Goal: Task Accomplishment & Management: Use online tool/utility

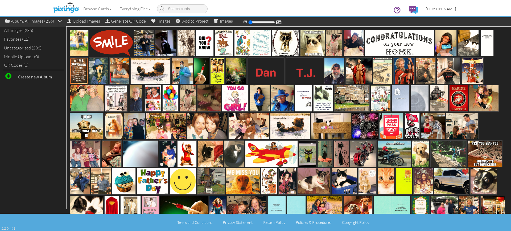
click at [438, 10] on span "[PERSON_NAME]" at bounding box center [441, 9] width 30 height 5
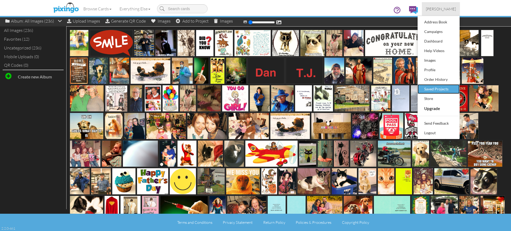
click at [431, 89] on div "Saved Projects" at bounding box center [438, 89] width 31 height 8
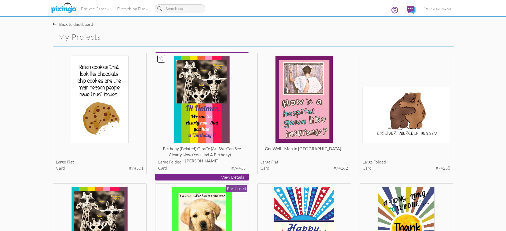
click at [194, 178] on p "View Details" at bounding box center [202, 177] width 94 height 6
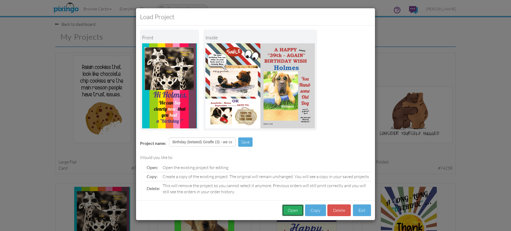
click at [290, 211] on button "Open" at bounding box center [293, 211] width 22 height 12
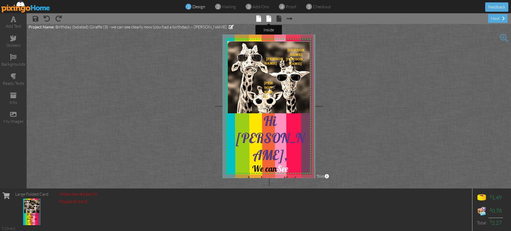
click at [268, 18] on span at bounding box center [268, 18] width 5 height 6
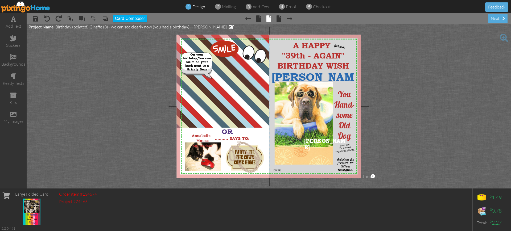
drag, startPoint x: 219, startPoint y: 96, endPoint x: 76, endPoint y: 94, distance: 143.4
click at [76, 94] on project-studio-wrapper "X X X X X X X X X X X X X X X X X X X X X X X X X X X X X X X X X X X X X X X X…" at bounding box center [269, 106] width 484 height 165
click at [13, 114] on span at bounding box center [13, 114] width 6 height 6
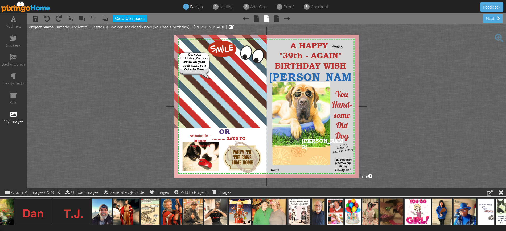
scroll to position [0, 608]
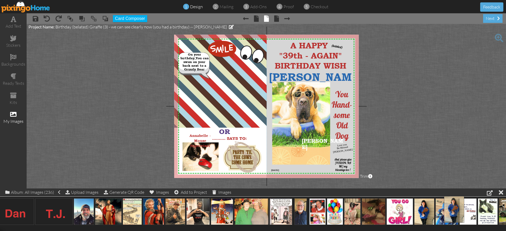
drag, startPoint x: 425, startPoint y: 212, endPoint x: 451, endPoint y: 210, distance: 25.9
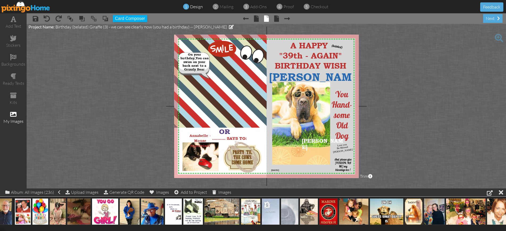
scroll to position [0, 934]
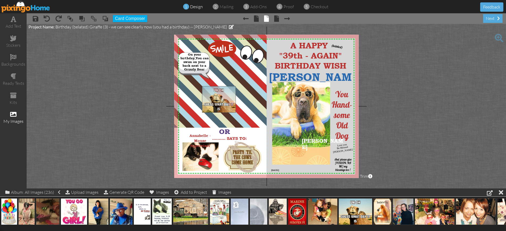
drag, startPoint x: 357, startPoint y: 209, endPoint x: 220, endPoint y: 97, distance: 176.7
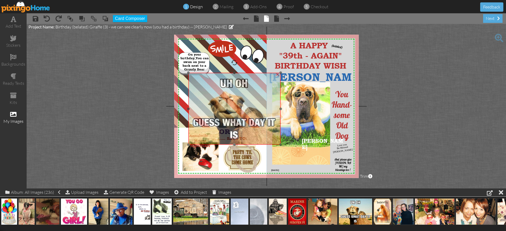
drag, startPoint x: 210, startPoint y: 101, endPoint x: 196, endPoint y: 88, distance: 19.0
click at [196, 88] on img at bounding box center [234, 109] width 92 height 72
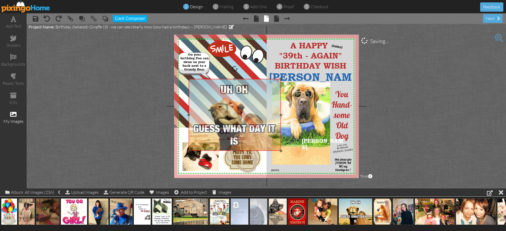
drag, startPoint x: 196, startPoint y: 88, endPoint x: 197, endPoint y: 95, distance: 8.0
click at [197, 95] on img at bounding box center [235, 115] width 92 height 72
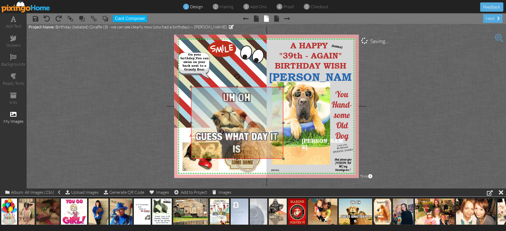
drag, startPoint x: 194, startPoint y: 91, endPoint x: 196, endPoint y: 98, distance: 6.3
click at [196, 98] on img at bounding box center [237, 123] width 92 height 72
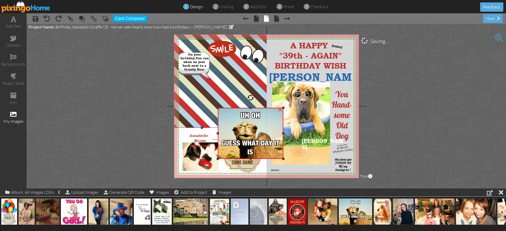
drag, startPoint x: 190, startPoint y: 87, endPoint x: 209, endPoint y: 108, distance: 27.7
click at [209, 108] on div "X X X X X X X X X X X X X X X X X X X X X X X X X X X X X X X X X X X X X X X X…" at bounding box center [266, 106] width 184 height 143
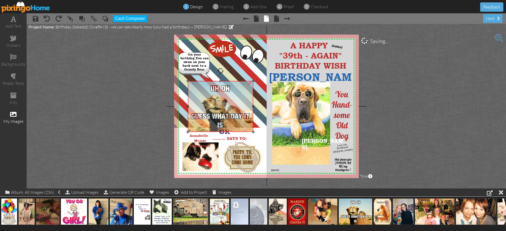
drag, startPoint x: 229, startPoint y: 118, endPoint x: 199, endPoint y: 91, distance: 40.3
click at [199, 91] on img at bounding box center [220, 106] width 65 height 51
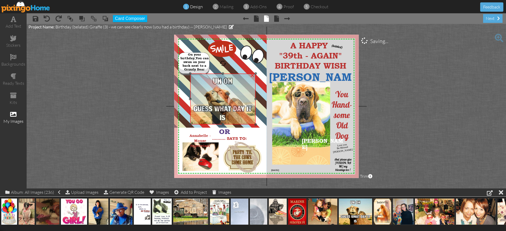
drag, startPoint x: 197, startPoint y: 99, endPoint x: 199, endPoint y: 92, distance: 7.8
click at [199, 92] on img at bounding box center [222, 99] width 65 height 51
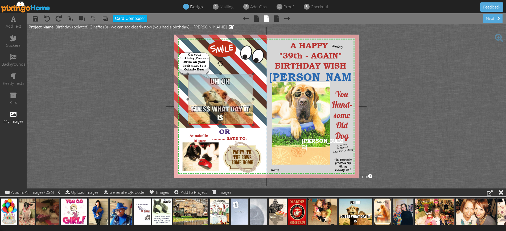
click at [206, 85] on img at bounding box center [220, 99] width 65 height 51
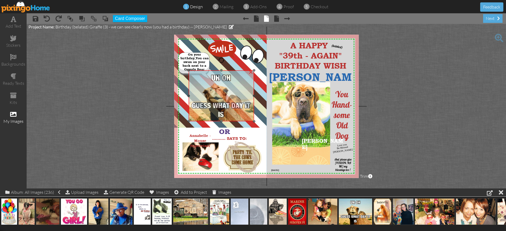
drag, startPoint x: 197, startPoint y: 97, endPoint x: 198, endPoint y: 93, distance: 3.5
click at [198, 93] on img at bounding box center [221, 95] width 65 height 51
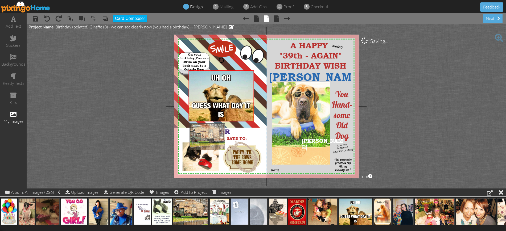
drag, startPoint x: 186, startPoint y: 210, endPoint x: 203, endPoint y: 135, distance: 77.2
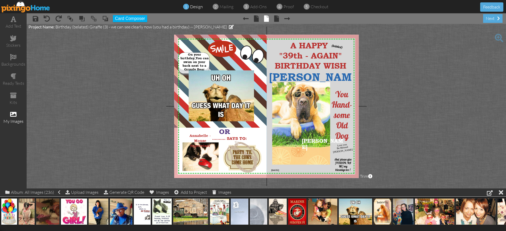
drag, startPoint x: 232, startPoint y: 144, endPoint x: 115, endPoint y: 140, distance: 116.8
click at [115, 140] on project-studio-wrapper "X X X X X X X X X X X X X X X X X X X X X X X X X X X X X X X X X X X X X X X X…" at bounding box center [266, 106] width 479 height 165
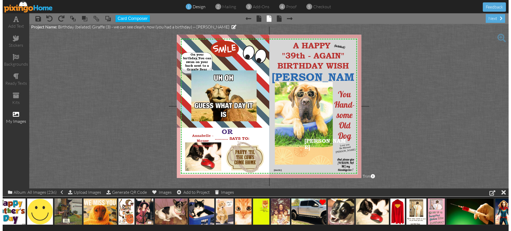
scroll to position [0, 2213]
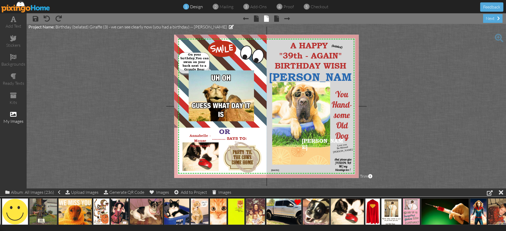
click at [498, 37] on span at bounding box center [498, 38] width 9 height 9
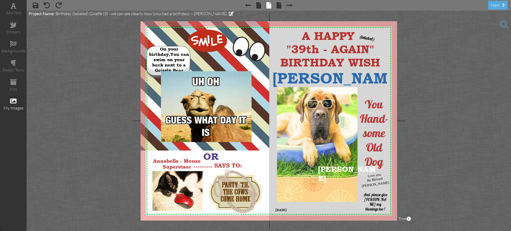
click at [503, 23] on span at bounding box center [503, 24] width 9 height 9
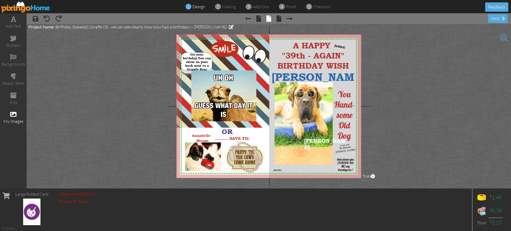
click at [30, 6] on img at bounding box center [25, 7] width 49 height 12
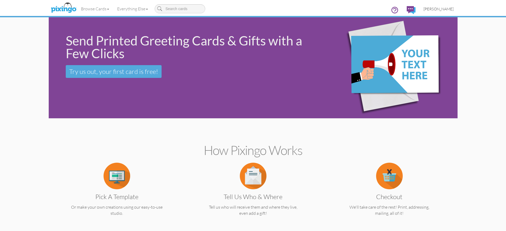
click at [434, 8] on span "[PERSON_NAME]" at bounding box center [438, 9] width 30 height 5
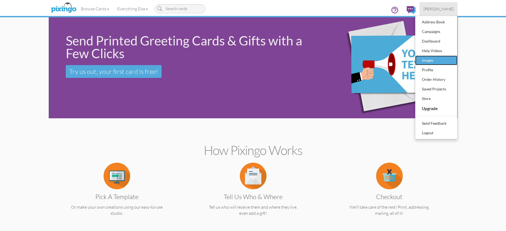
click at [427, 59] on div "Images" at bounding box center [435, 60] width 31 height 8
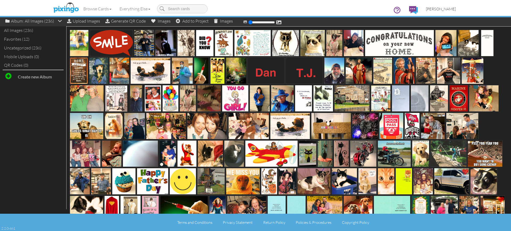
click at [436, 8] on span "[PERSON_NAME]" at bounding box center [441, 9] width 30 height 5
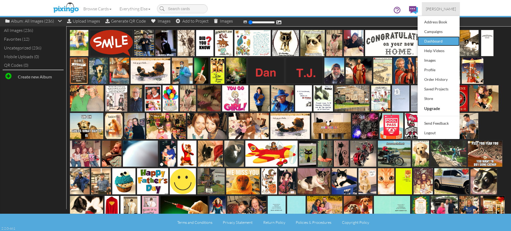
click at [431, 40] on div "Dashboard" at bounding box center [438, 41] width 31 height 8
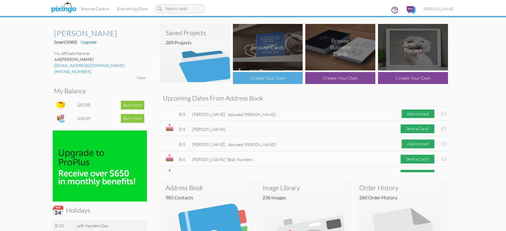
click at [260, 79] on div "Create Your Own" at bounding box center [268, 78] width 70 height 12
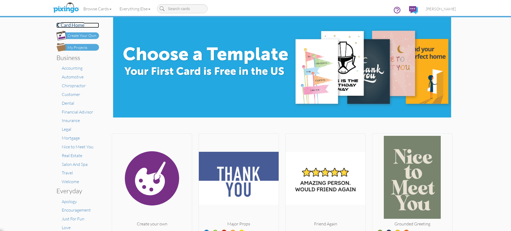
click at [70, 24] on h4 "Card home" at bounding box center [77, 25] width 43 height 5
click at [57, 25] on span at bounding box center [57, 25] width 3 height 5
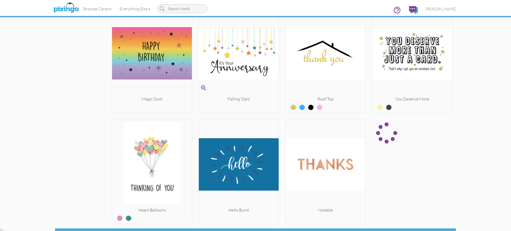
scroll to position [2138, 0]
